Goal: Use online tool/utility: Utilize a website feature to perform a specific function

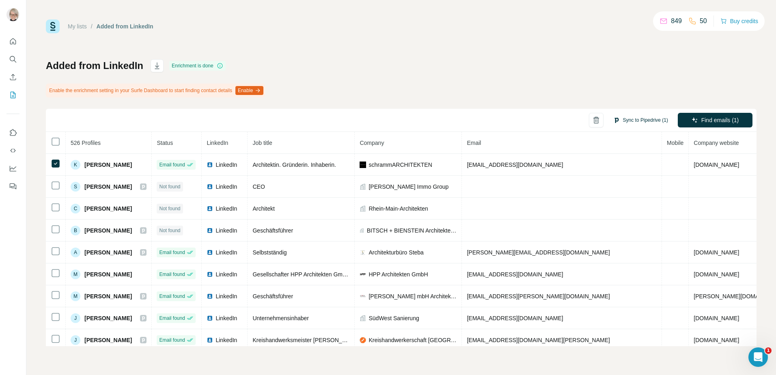
click at [643, 117] on button "Sync to Pipedrive (1)" at bounding box center [641, 120] width 66 height 12
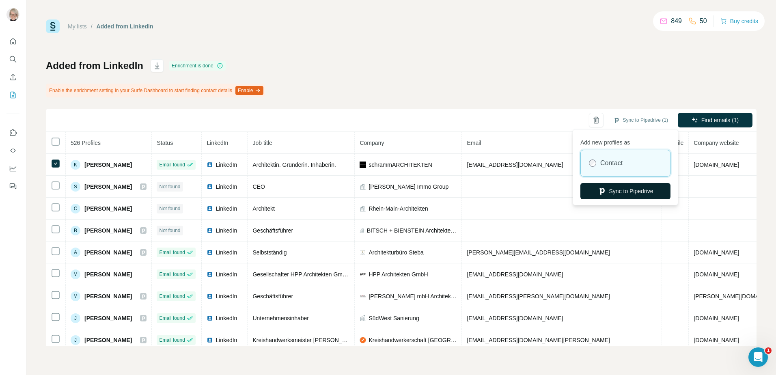
click at [627, 189] on button "Sync to Pipedrive" at bounding box center [626, 191] width 90 height 16
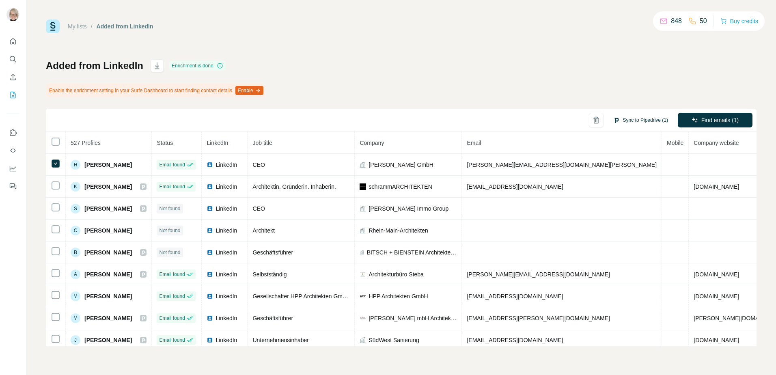
click at [647, 118] on button "Sync to Pipedrive (1)" at bounding box center [641, 120] width 66 height 12
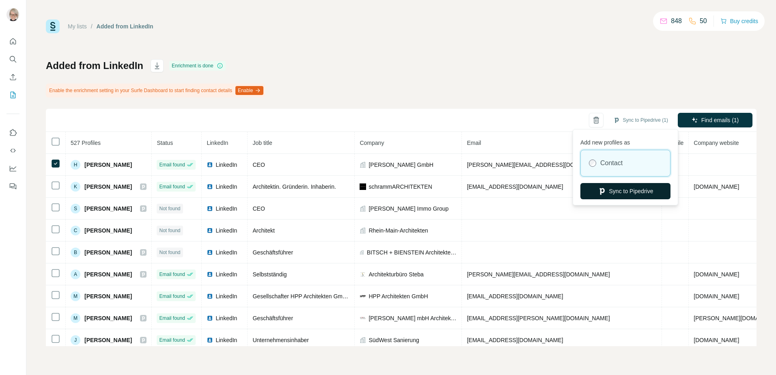
click at [627, 190] on button "Sync to Pipedrive" at bounding box center [626, 191] width 90 height 16
